Goal: Navigation & Orientation: Find specific page/section

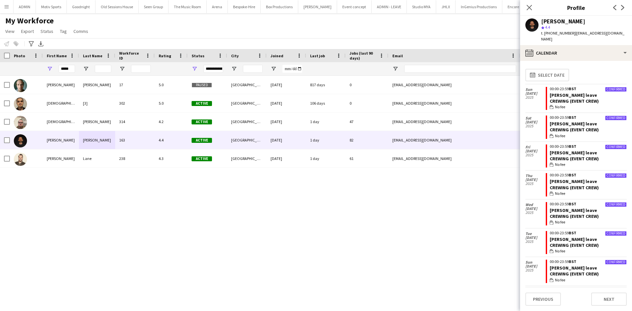
scroll to position [602, 0]
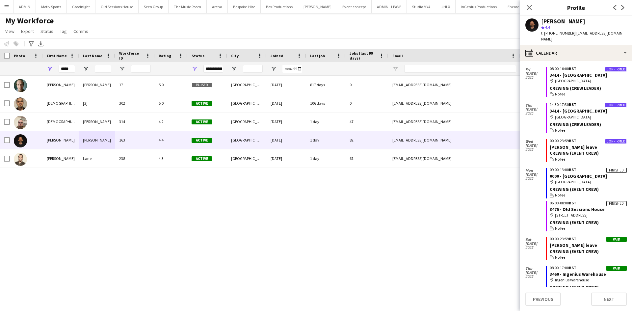
click at [4, 3] on button "Menu" at bounding box center [6, 6] width 13 height 13
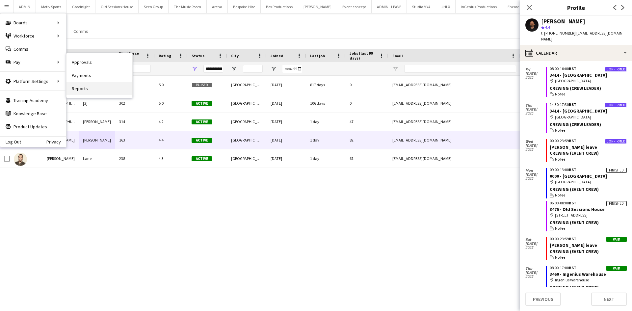
click at [87, 87] on link "Reports" at bounding box center [100, 88] width 66 height 13
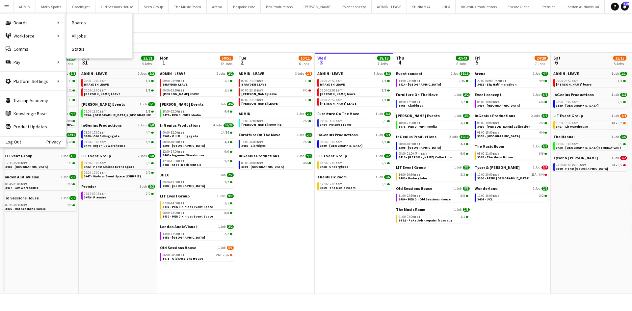
scroll to position [0, 157]
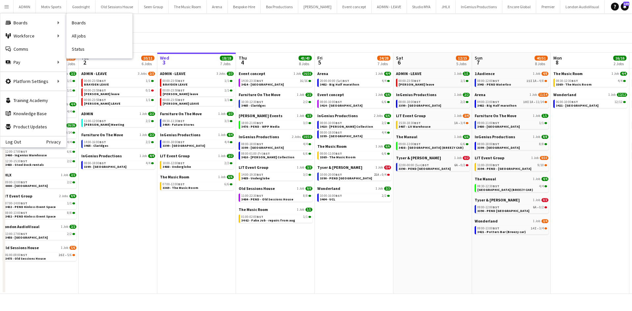
click at [92, 21] on link "Boards" at bounding box center [100, 22] width 66 height 13
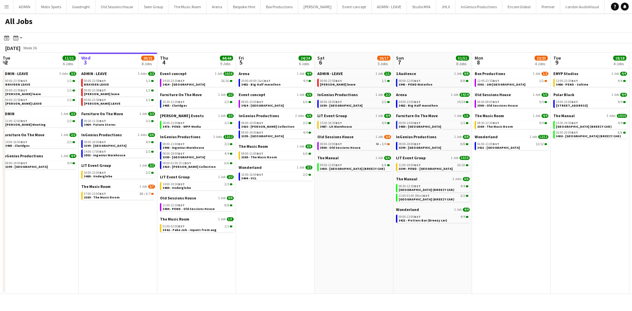
click at [5, 3] on button "Menu" at bounding box center [6, 6] width 13 height 13
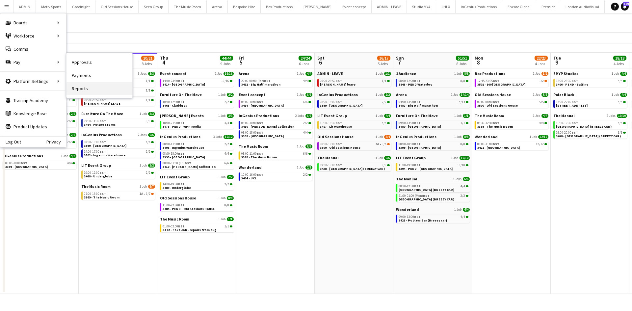
click at [80, 90] on link "Reports" at bounding box center [100, 88] width 66 height 13
